Goal: Transaction & Acquisition: Download file/media

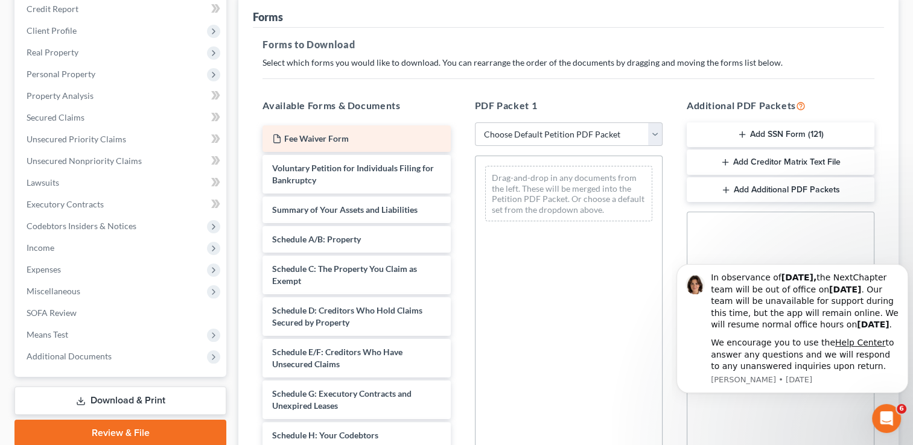
scroll to position [181, 0]
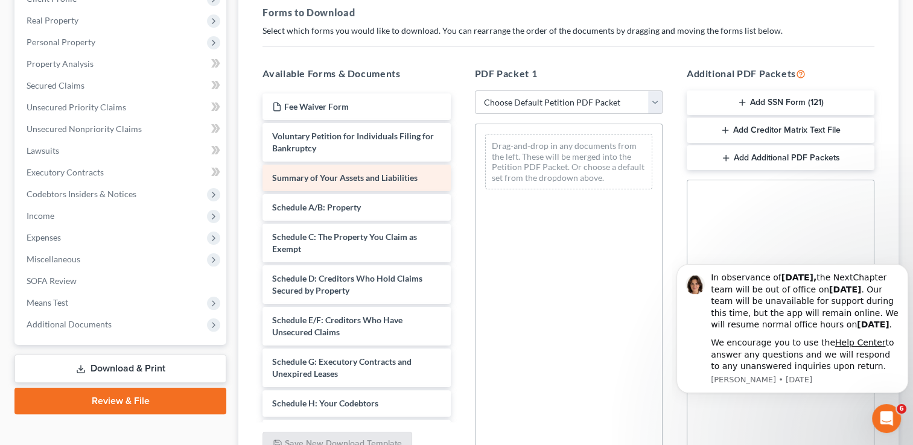
click at [338, 180] on div "Fee Waiver Form Voluntary Petition for Individuals Filing for Bankruptcy Summar…" at bounding box center [356, 433] width 207 height 679
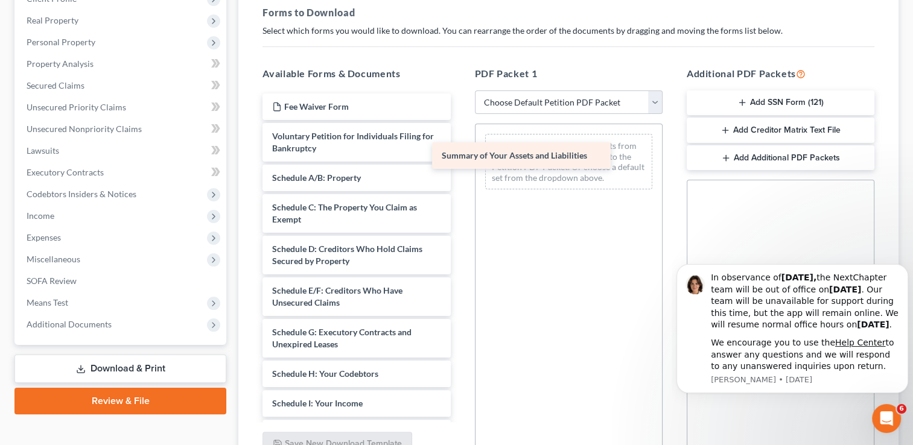
drag, startPoint x: 390, startPoint y: 175, endPoint x: 567, endPoint y: 156, distance: 177.8
click at [460, 156] on div "Summary of Your Assets and Liabilities Fee Waiver Form Voluntary Petition for I…" at bounding box center [356, 419] width 207 height 650
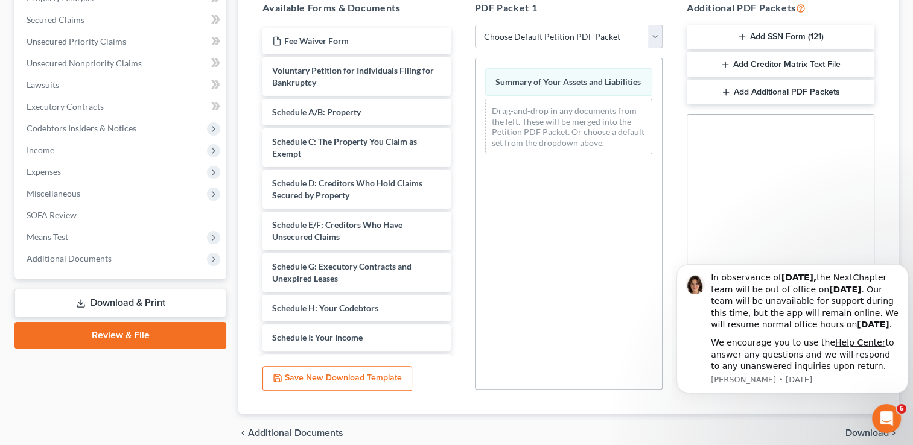
scroll to position [299, 0]
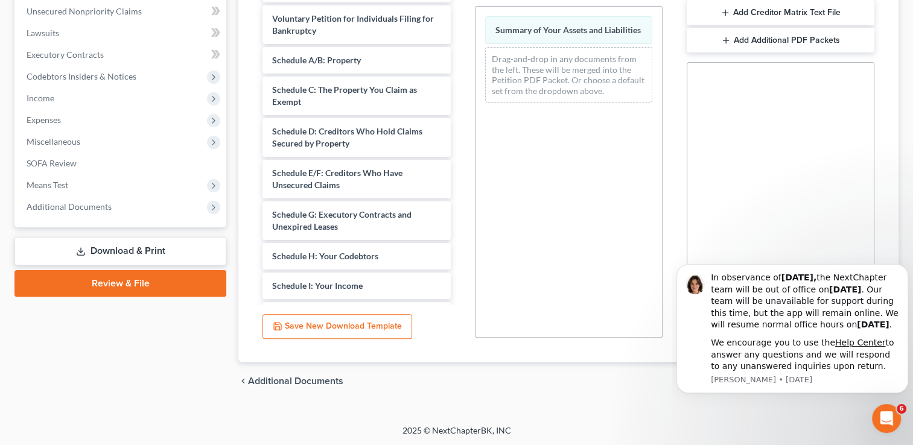
click at [134, 250] on link "Download & Print" at bounding box center [120, 251] width 212 height 28
click at [903, 265] on icon "Dismiss notification" at bounding box center [904, 267] width 4 height 4
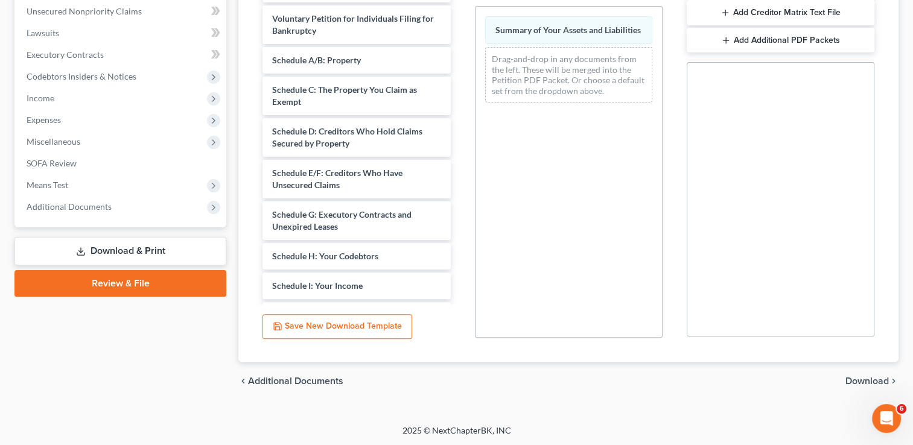
click at [869, 381] on span "Download" at bounding box center [866, 382] width 43 height 10
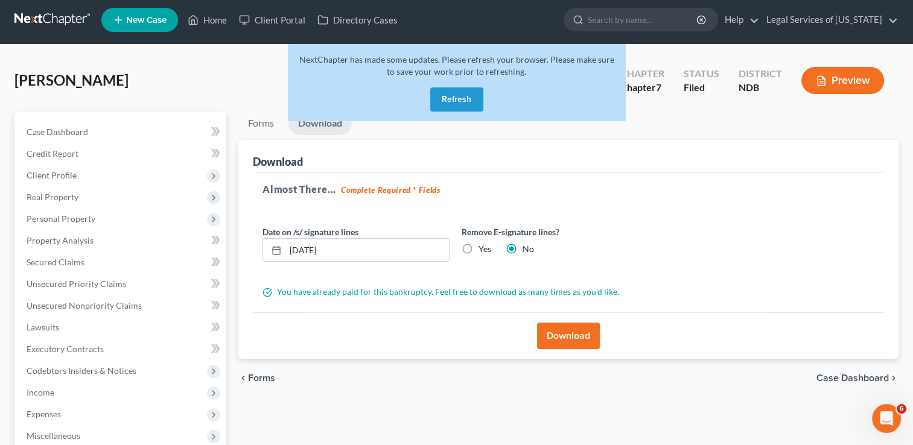
scroll to position [0, 0]
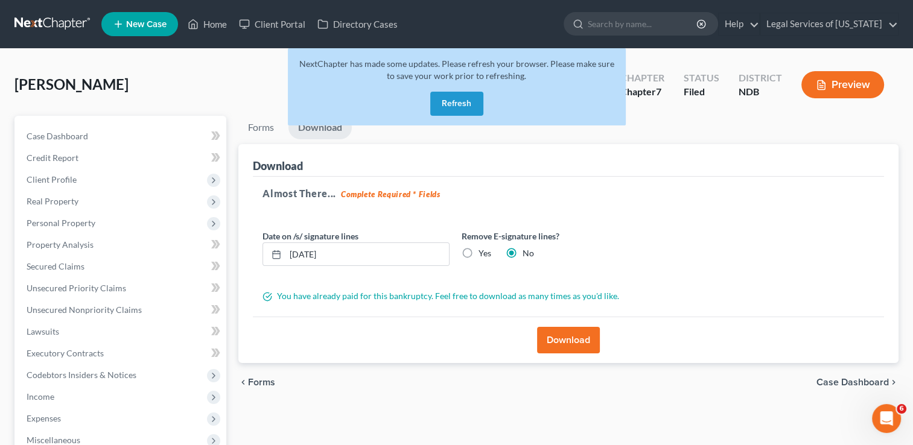
click at [574, 337] on button "Download" at bounding box center [568, 340] width 63 height 27
click at [562, 337] on button "Download" at bounding box center [568, 340] width 63 height 27
click at [467, 99] on button "Refresh" at bounding box center [456, 104] width 53 height 24
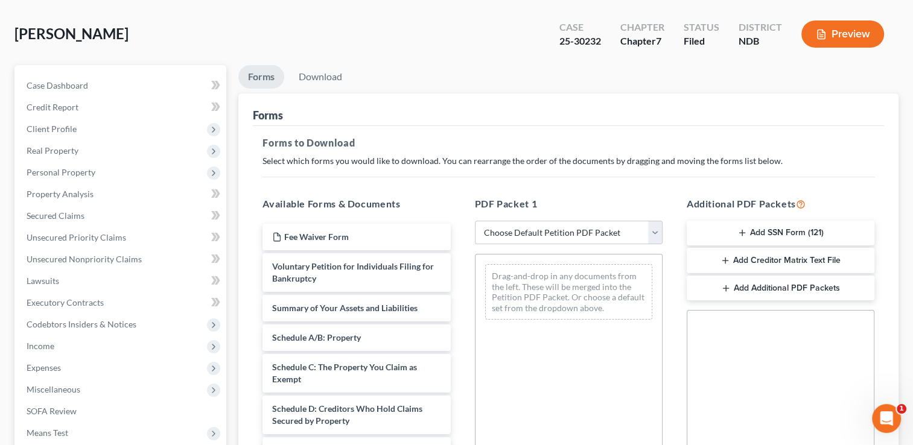
scroll to position [121, 0]
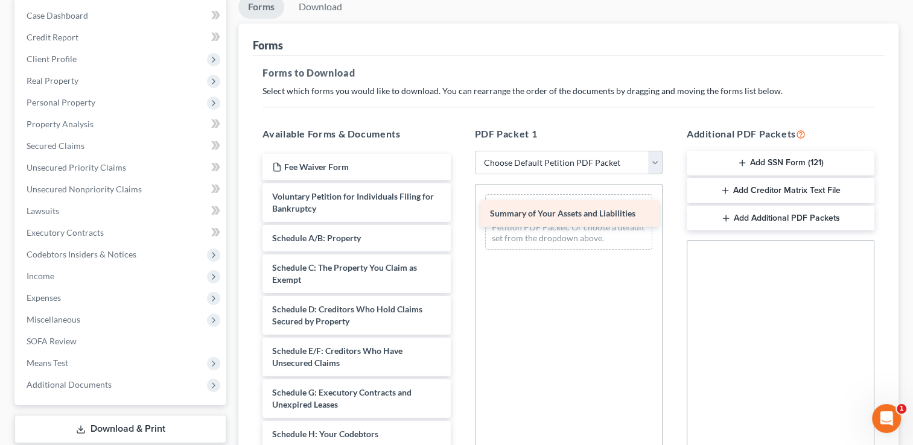
drag, startPoint x: 335, startPoint y: 237, endPoint x: 553, endPoint y: 214, distance: 219.1
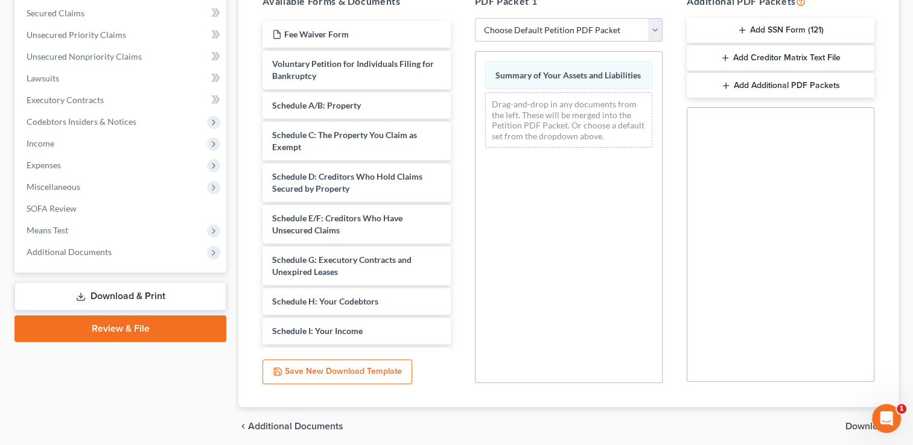
scroll to position [299, 0]
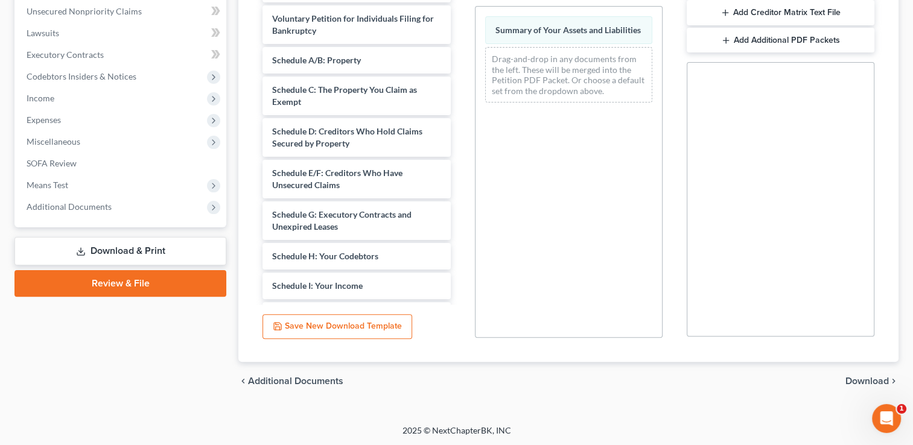
click at [854, 378] on span "Download" at bounding box center [866, 382] width 43 height 10
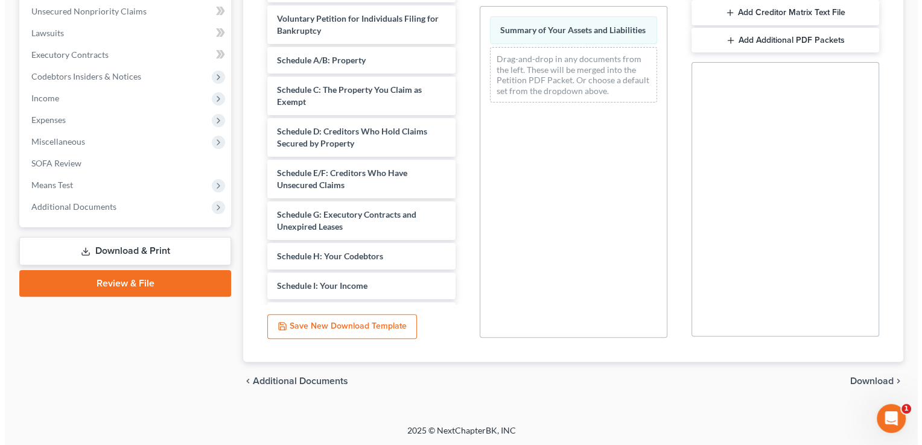
scroll to position [195, 0]
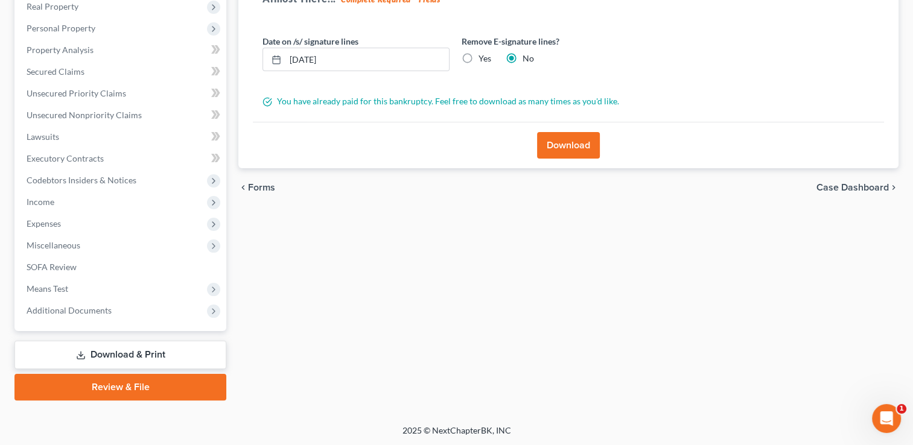
click at [562, 138] on button "Download" at bounding box center [568, 145] width 63 height 27
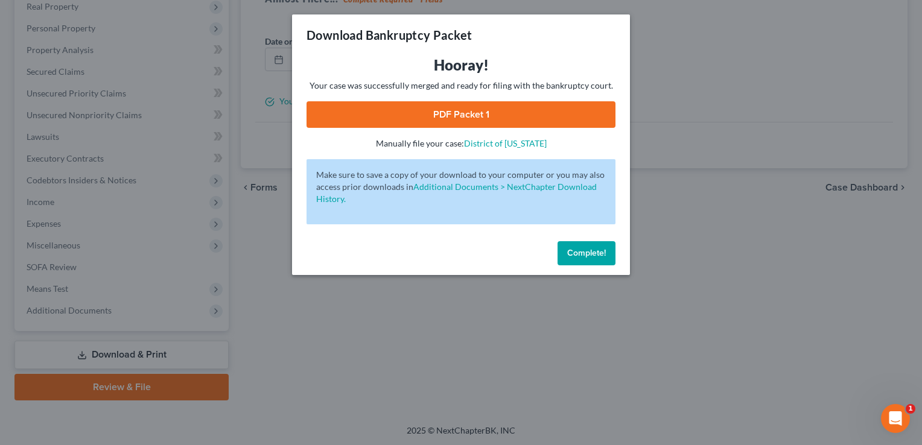
click at [455, 114] on link "PDF Packet 1" at bounding box center [461, 114] width 309 height 27
